Goal: Task Accomplishment & Management: Use online tool/utility

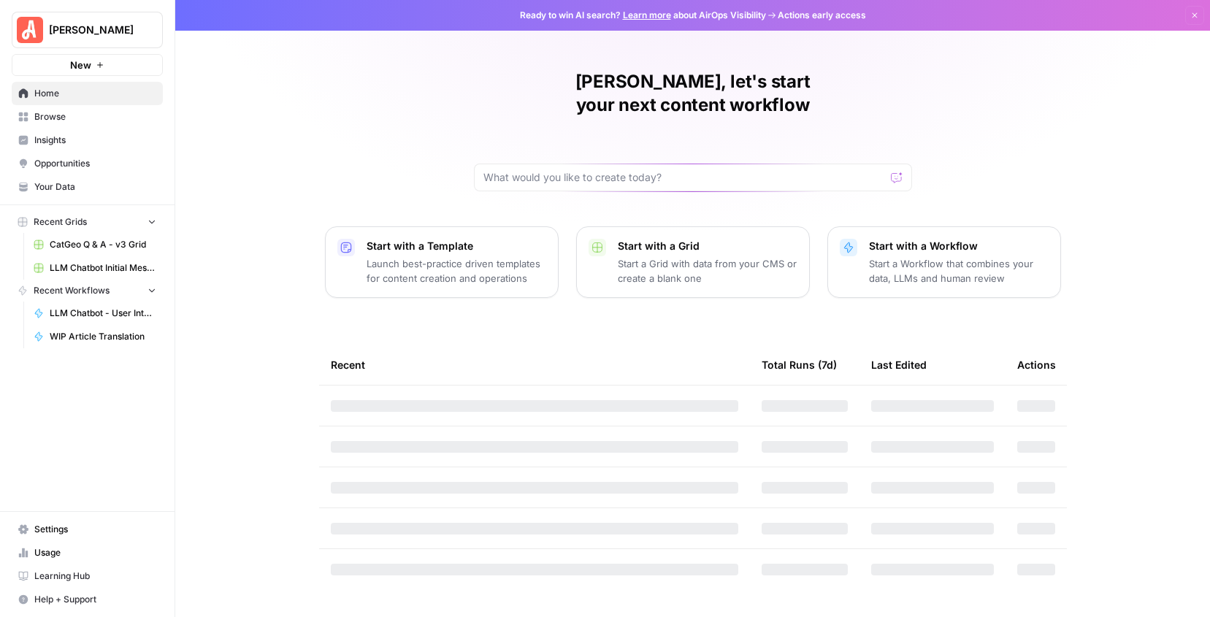
click at [287, 178] on div "[PERSON_NAME], let's start your next content workflow Start with a Template Lau…" at bounding box center [692, 308] width 1034 height 617
click at [107, 266] on span "LLM Chatbot Initial Message Intent" at bounding box center [103, 267] width 107 height 13
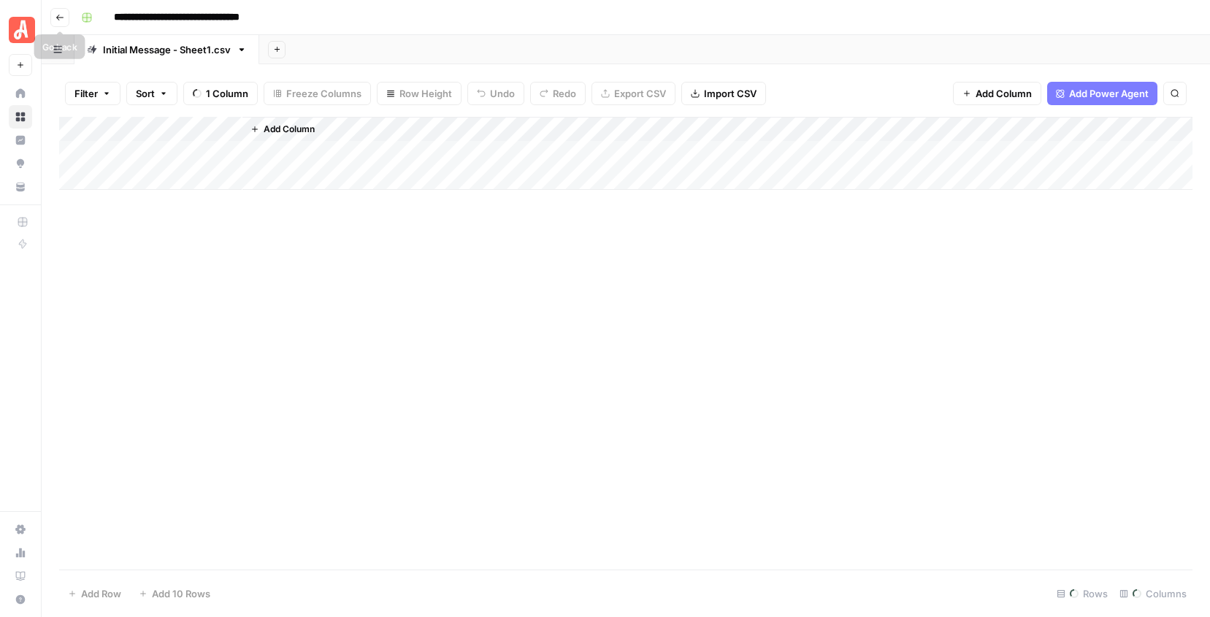
click at [55, 18] on icon "button" at bounding box center [59, 17] width 9 height 9
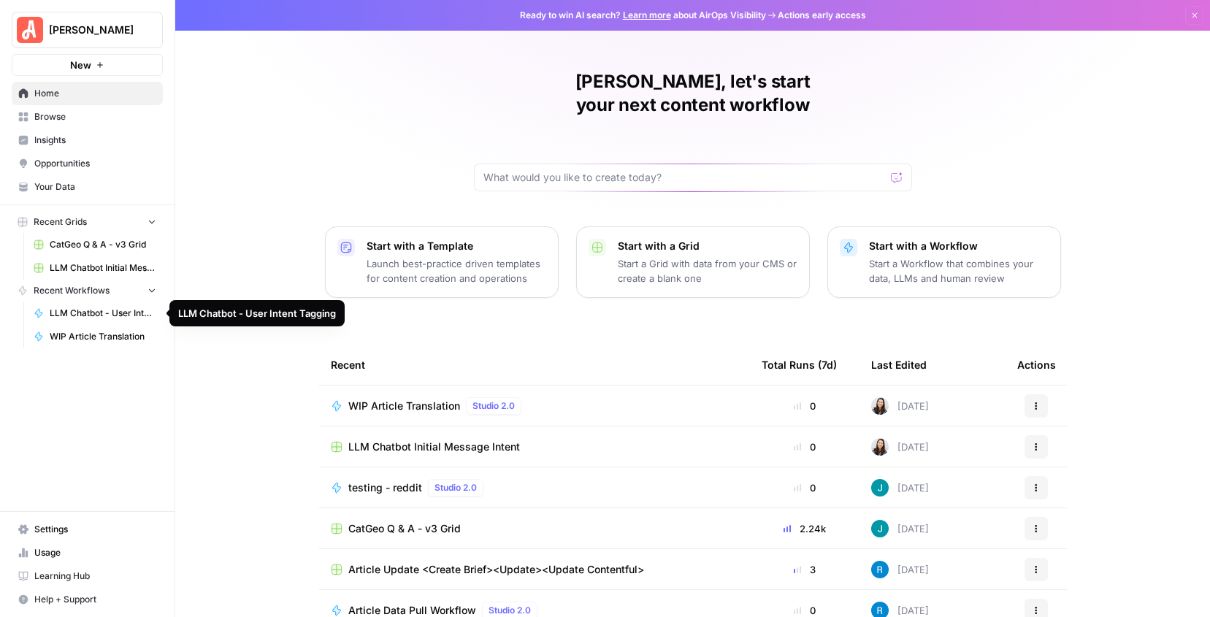
click at [69, 312] on span "LLM Chatbot - User Intent Tagging" at bounding box center [103, 313] width 107 height 13
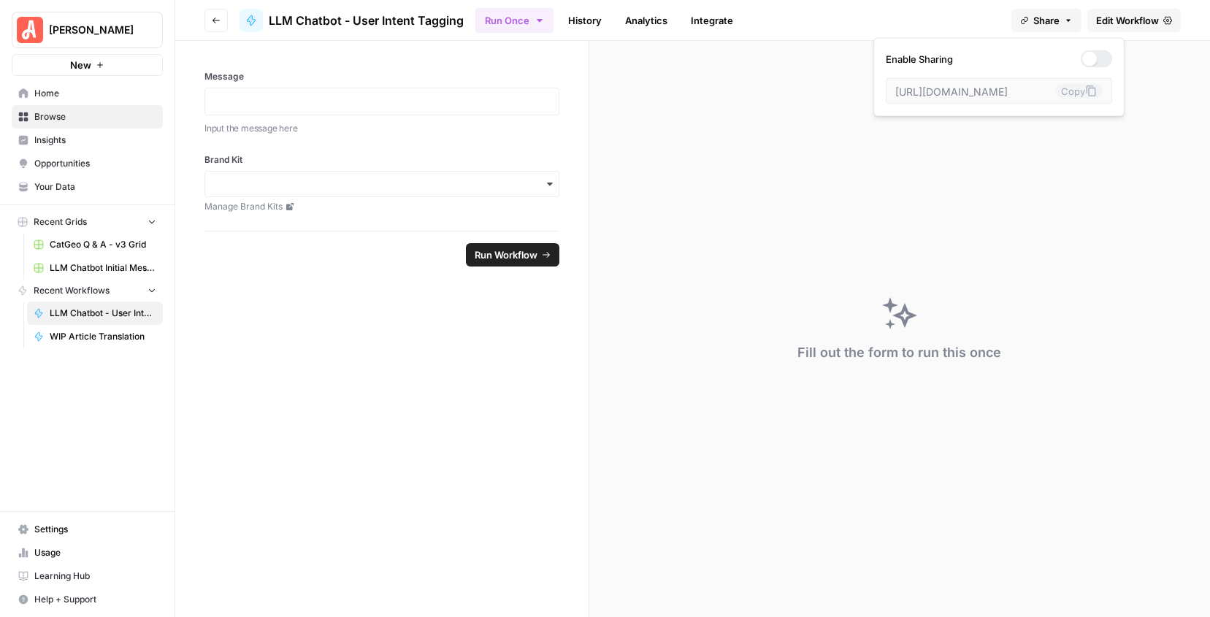
click at [1037, 26] on span "Share" at bounding box center [1046, 20] width 26 height 15
click at [733, 179] on div "Fill out the form to run this once" at bounding box center [899, 329] width 620 height 576
click at [1132, 20] on span "Edit Workflow" at bounding box center [1127, 20] width 63 height 15
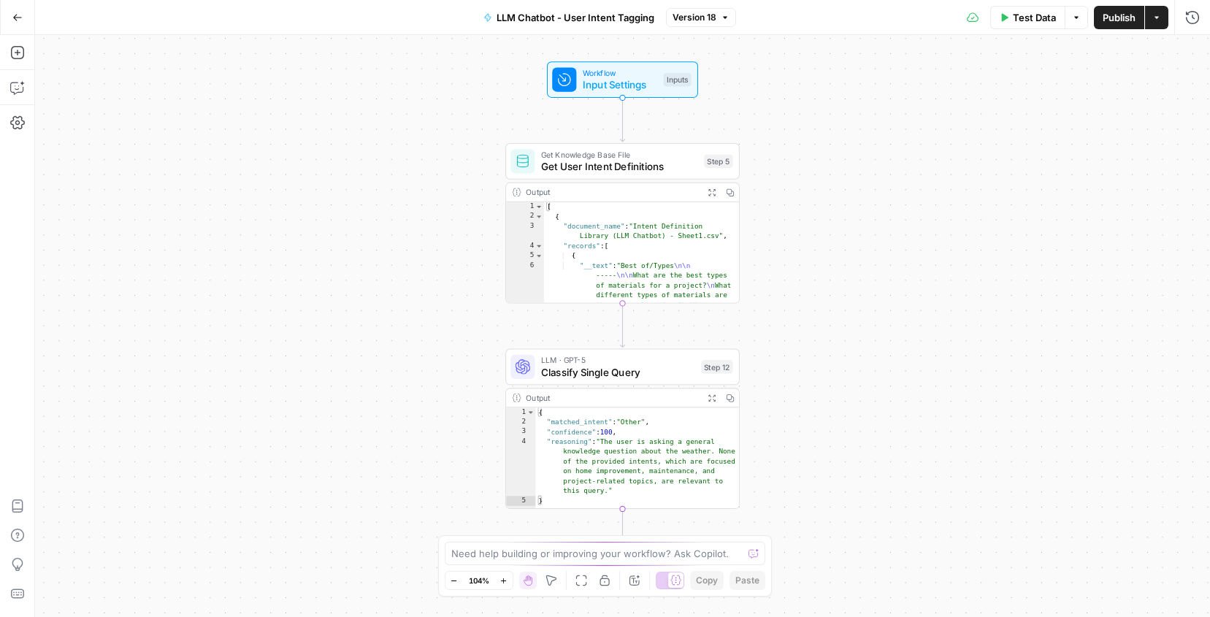
click at [442, 238] on div "Workflow Input Settings Inputs Get Knowledge Base File Get User Intent Definiti…" at bounding box center [622, 326] width 1174 height 582
